Goal: Check status: Check status

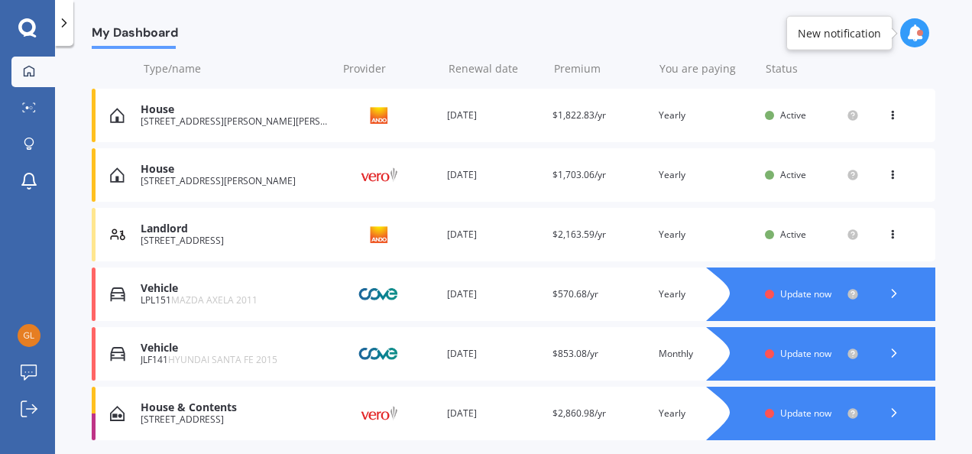
scroll to position [235, 0]
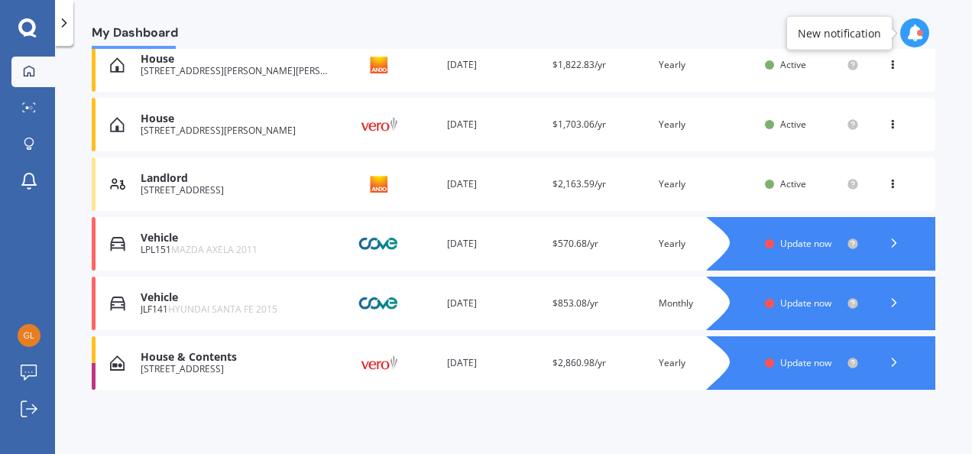
click at [303, 378] on div "House & Contents [STREET_ADDRESS] Provider Renewal date [DATE] Premium $2,860.9…" at bounding box center [514, 362] width 844 height 53
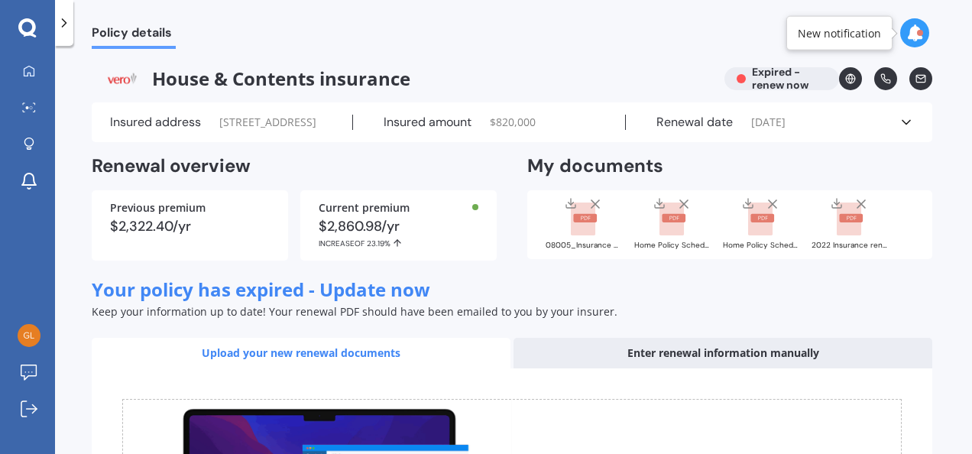
click at [893, 128] on div "Renewal date [DATE]" at bounding box center [762, 122] width 273 height 15
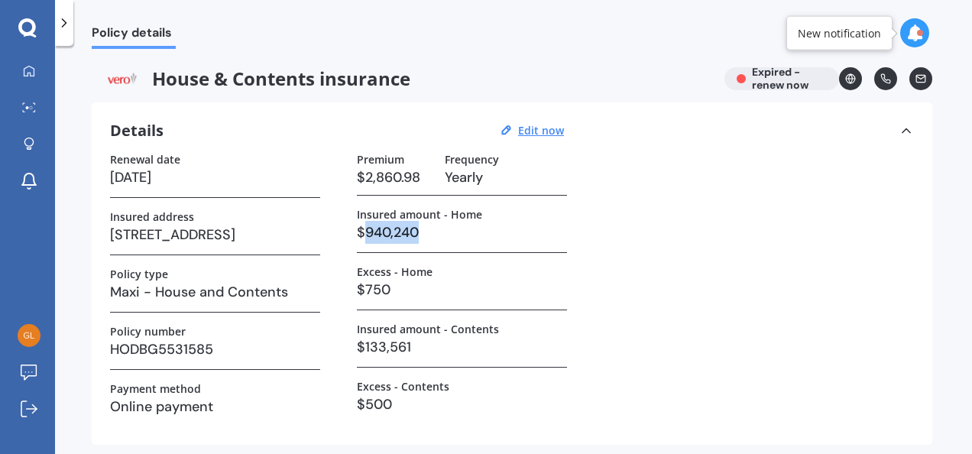
drag, startPoint x: 419, startPoint y: 237, endPoint x: 367, endPoint y: 237, distance: 52.0
click at [367, 237] on h3 "$940,240" at bounding box center [462, 232] width 210 height 23
copy h3 "940,240"
